Goal: Navigation & Orientation: Find specific page/section

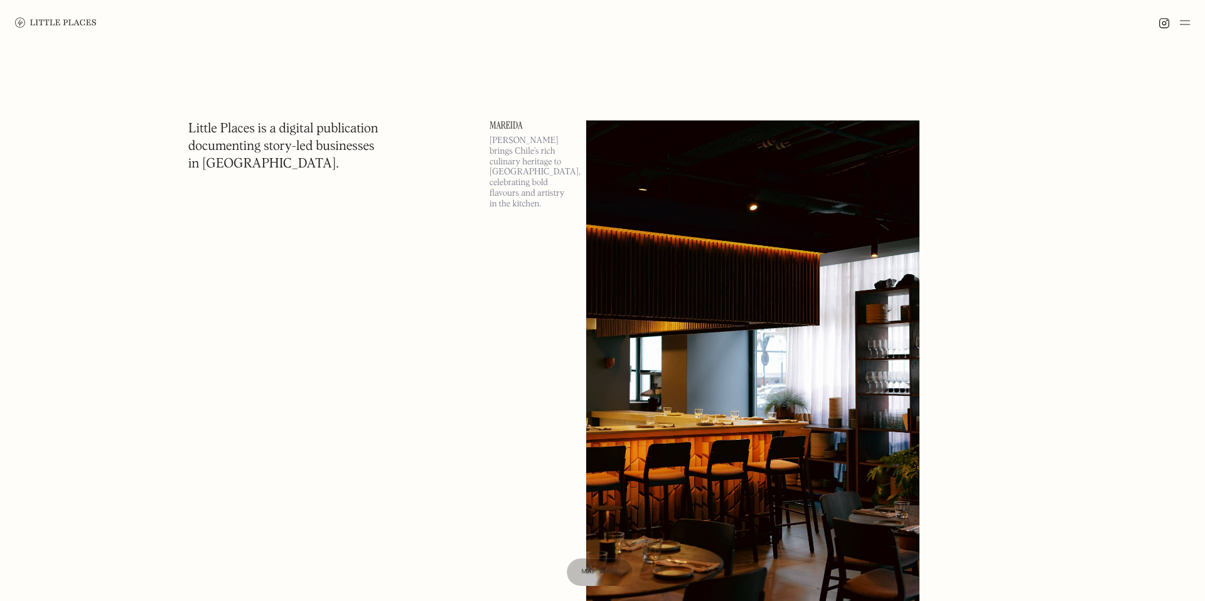
scroll to position [3, 0]
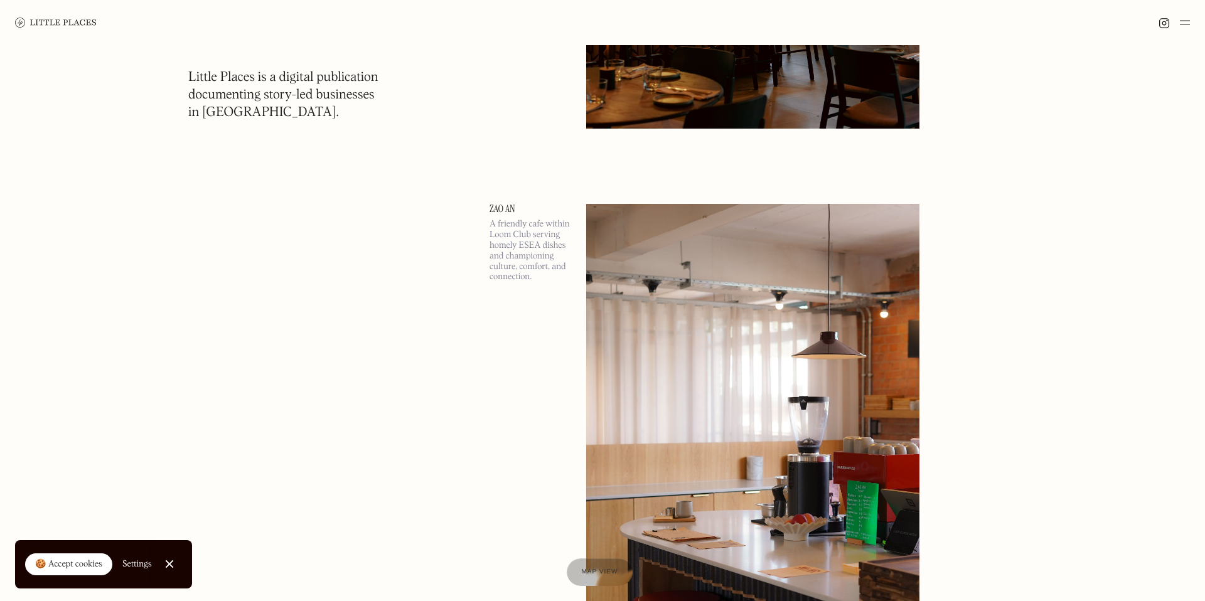
scroll to position [0, 0]
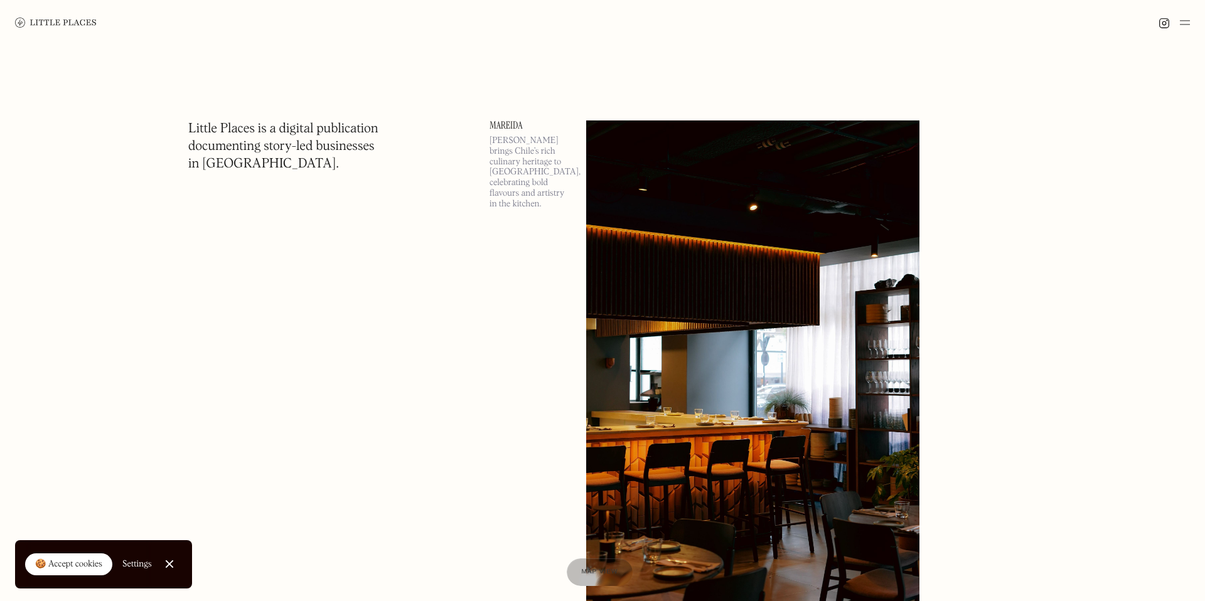
click at [659, 260] on img at bounding box center [752, 360] width 333 height 481
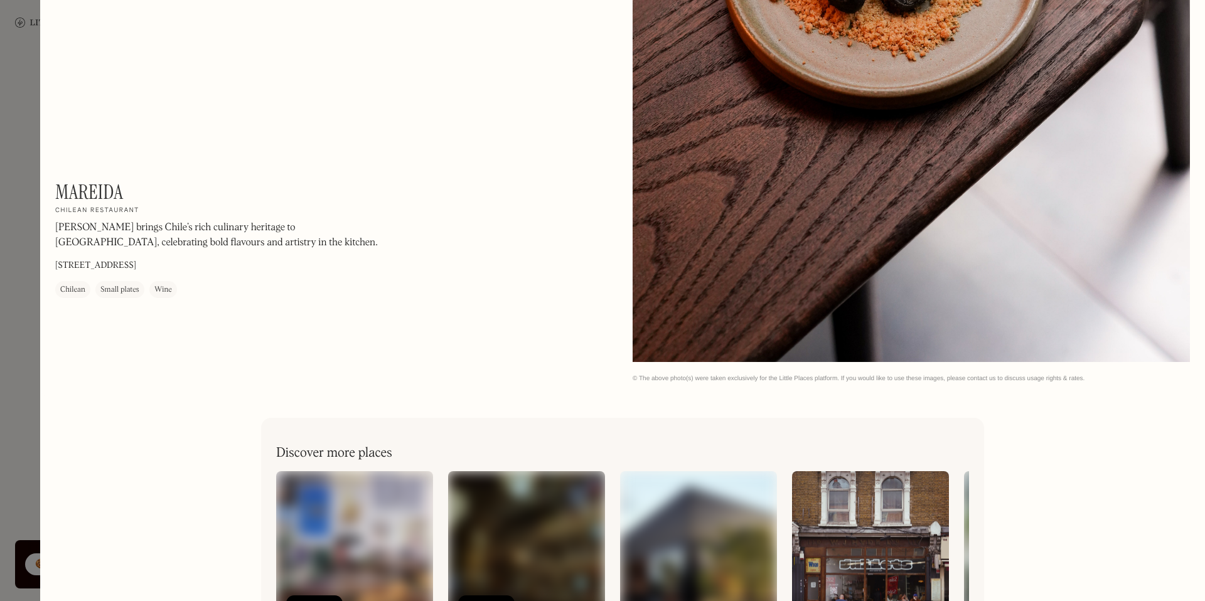
scroll to position [2563, 0]
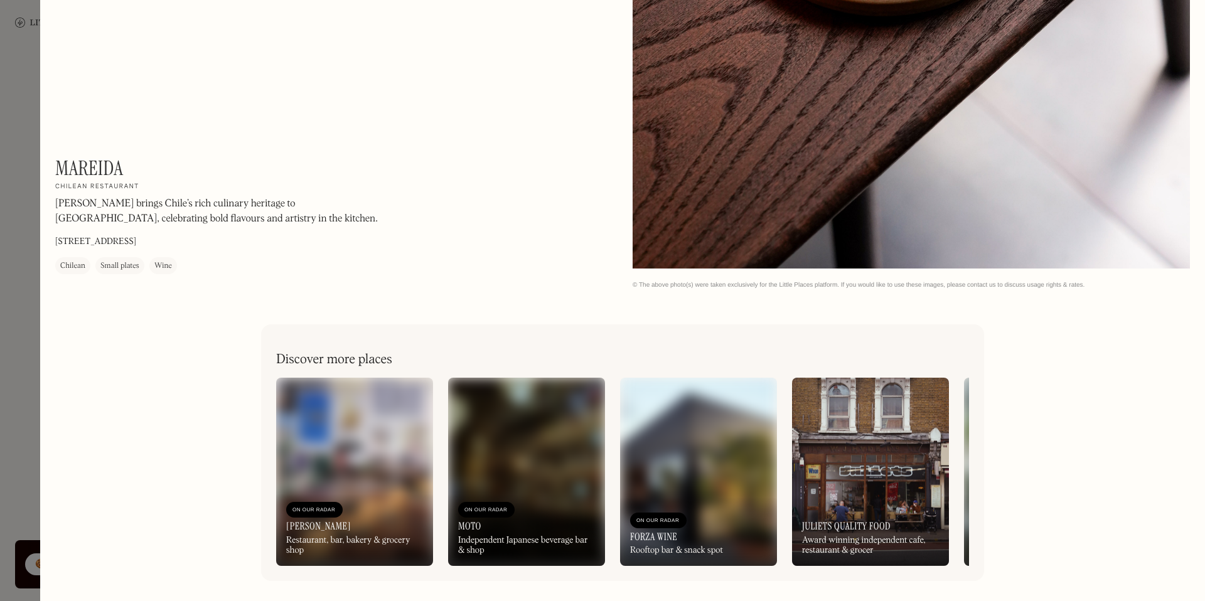
click at [19, 82] on div at bounding box center [602, 300] width 1205 height 601
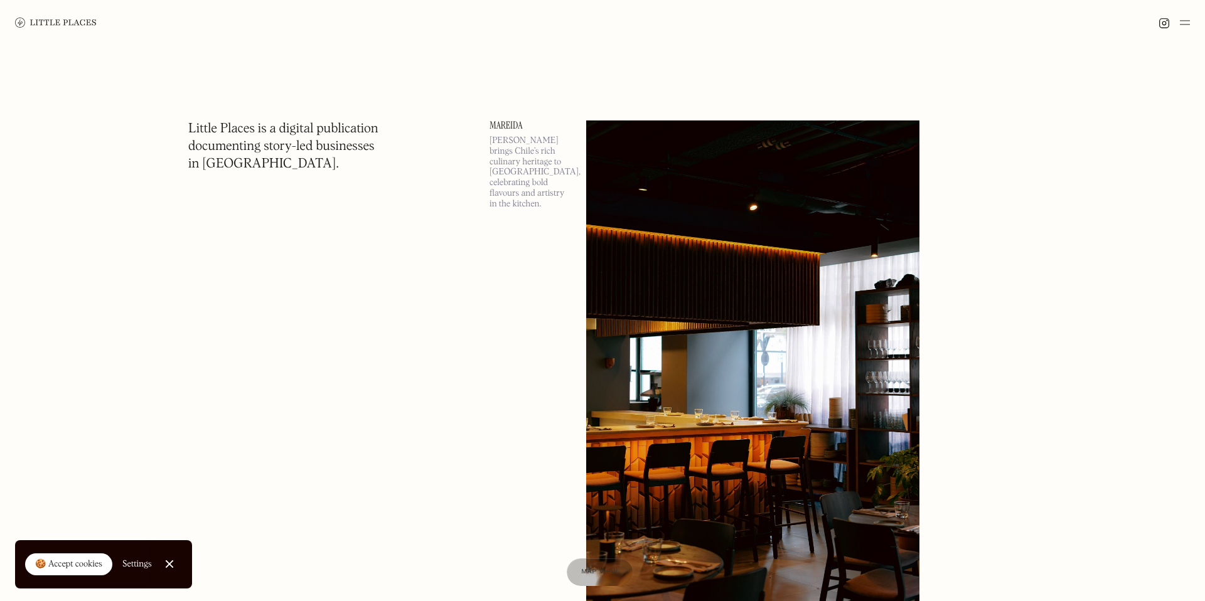
click at [1185, 19] on img at bounding box center [1185, 22] width 10 height 15
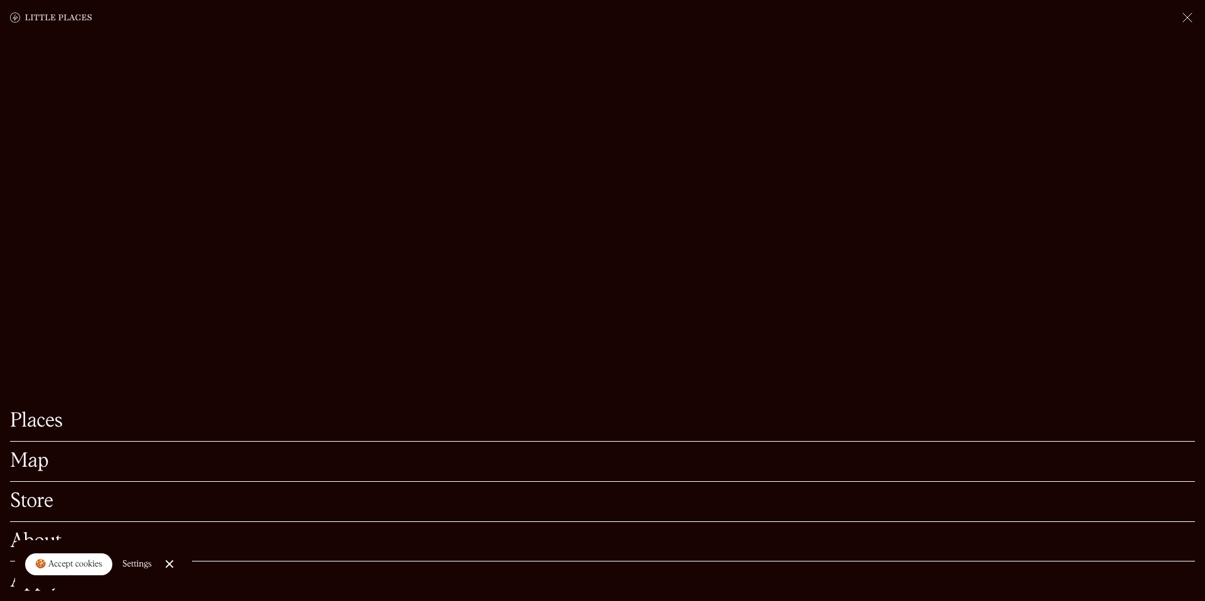
click at [55, 423] on link "Places" at bounding box center [602, 421] width 1185 height 19
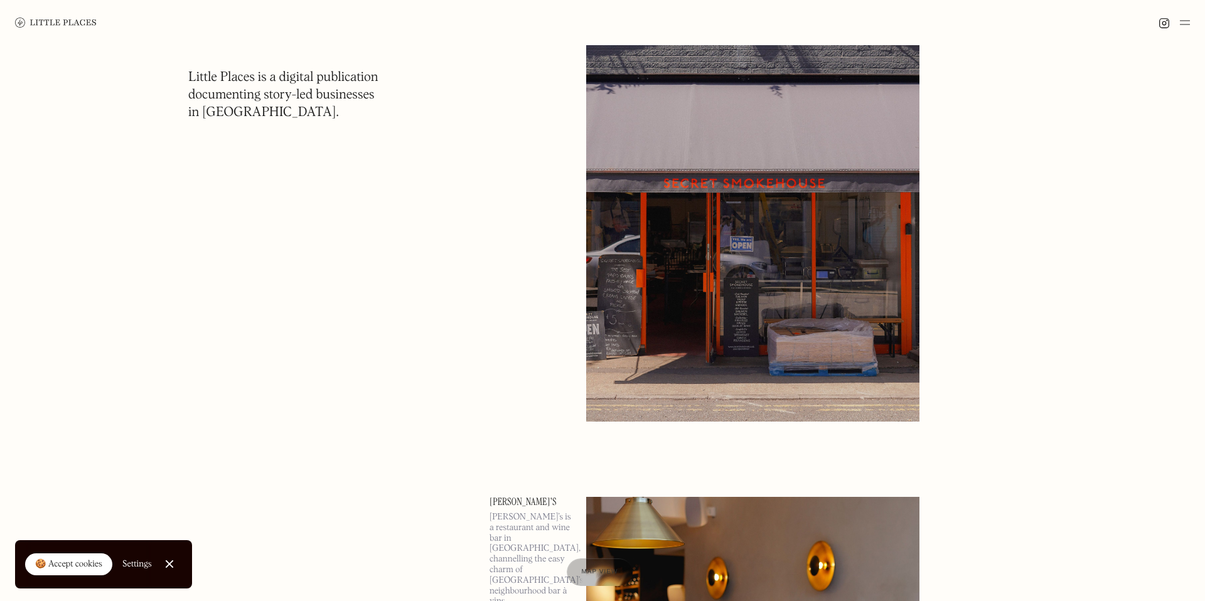
scroll to position [6727, 0]
